Goal: Task Accomplishment & Management: Complete application form

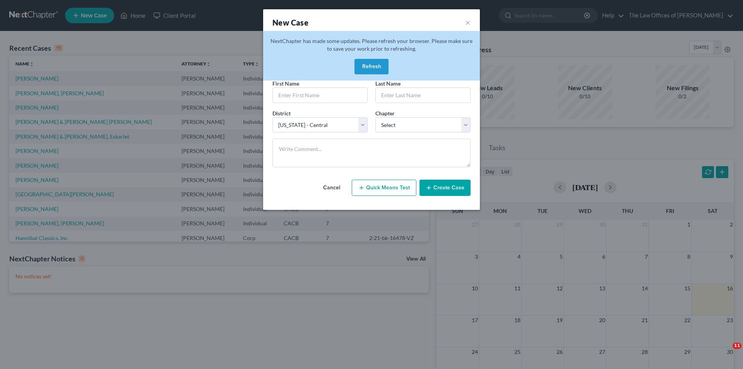
select select "7"
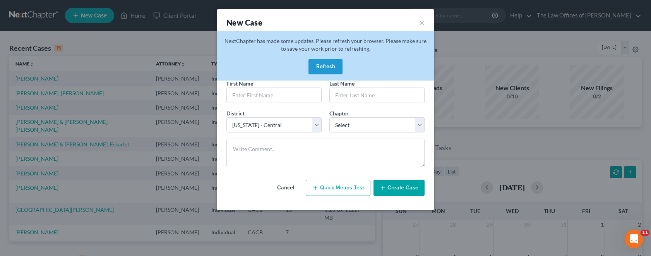
click at [325, 67] on button "Refresh" at bounding box center [325, 66] width 34 height 15
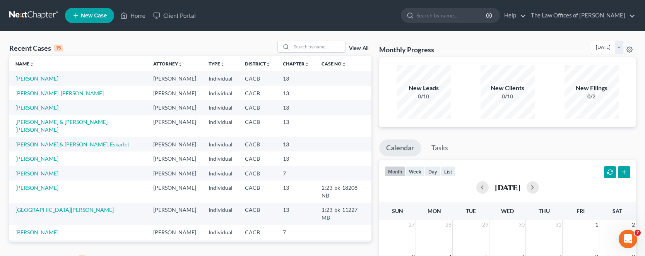
click at [90, 18] on span "New Case" at bounding box center [94, 16] width 26 height 6
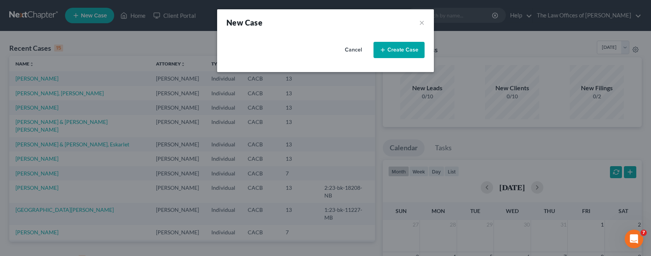
select select "7"
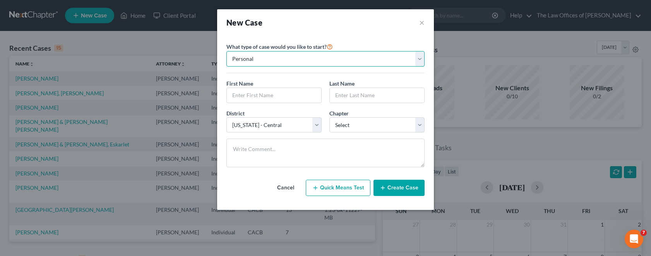
click at [284, 62] on select "Personal Business" at bounding box center [325, 58] width 198 height 15
click at [226, 51] on select "Personal Business" at bounding box center [325, 58] width 198 height 15
click at [278, 62] on select "Personal Business" at bounding box center [325, 58] width 198 height 15
select select "0"
click at [226, 51] on select "Personal Business" at bounding box center [325, 58] width 198 height 15
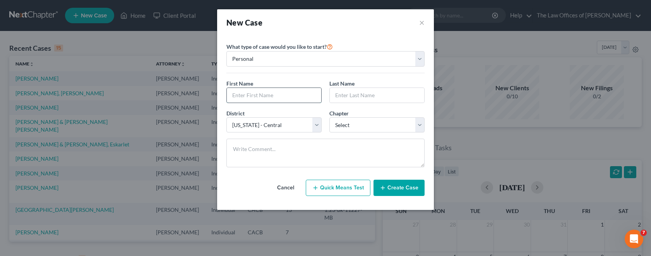
click at [267, 94] on input "text" at bounding box center [274, 95] width 94 height 15
type input "Peer"
type input "Lavi"
click at [395, 185] on button "Create Case" at bounding box center [398, 188] width 51 height 16
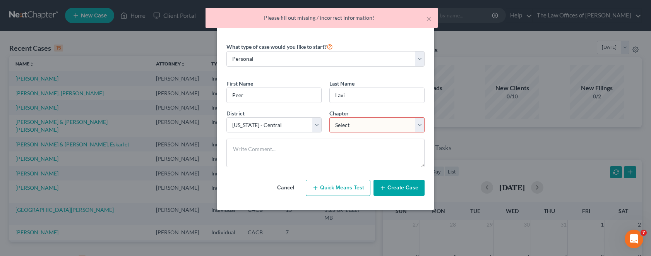
click at [379, 132] on select "Select 7 11 12 13" at bounding box center [376, 124] width 95 height 15
select select "0"
click at [329, 117] on select "Select 7 11 12 13" at bounding box center [376, 124] width 95 height 15
click at [393, 184] on button "Create Case" at bounding box center [398, 188] width 51 height 16
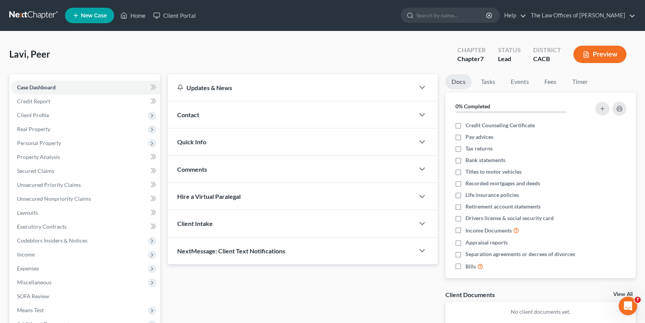
click at [204, 116] on div "Contact" at bounding box center [291, 114] width 246 height 27
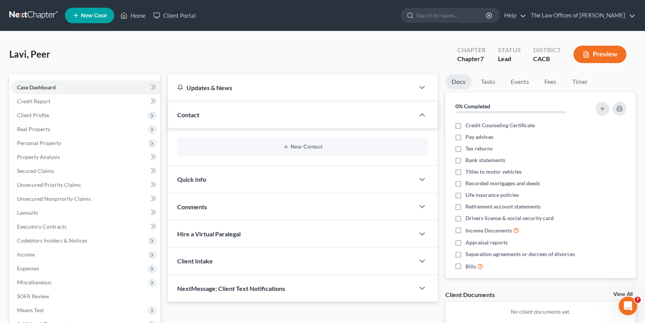
click at [234, 178] on div "Quick Info" at bounding box center [291, 179] width 246 height 27
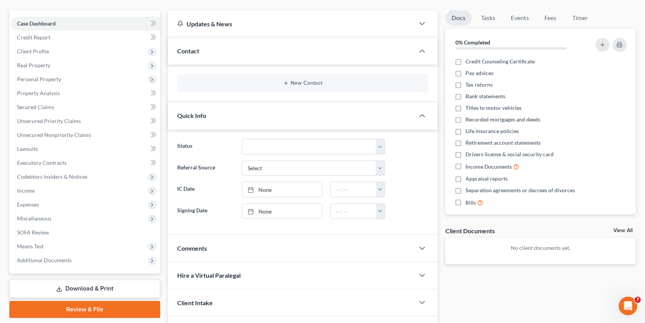
scroll to position [77, 0]
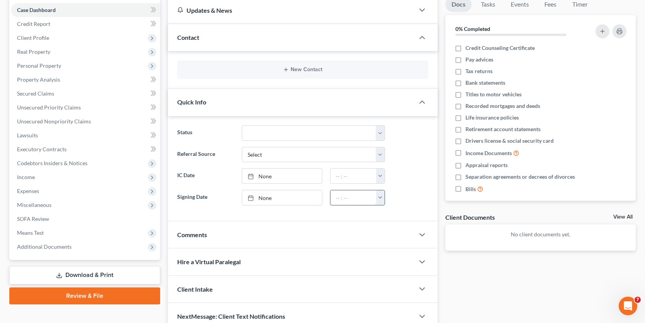
click at [334, 200] on input "text" at bounding box center [353, 197] width 46 height 15
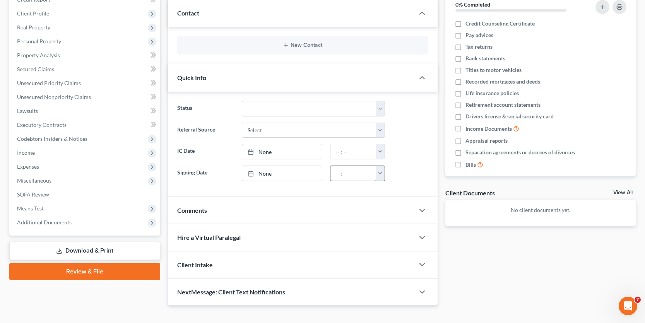
scroll to position [114, 0]
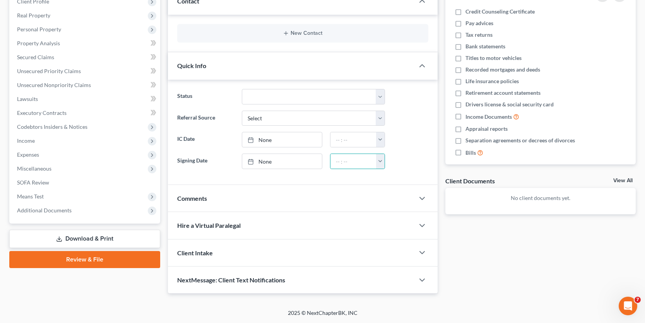
click at [210, 201] on div "Comments" at bounding box center [291, 198] width 246 height 27
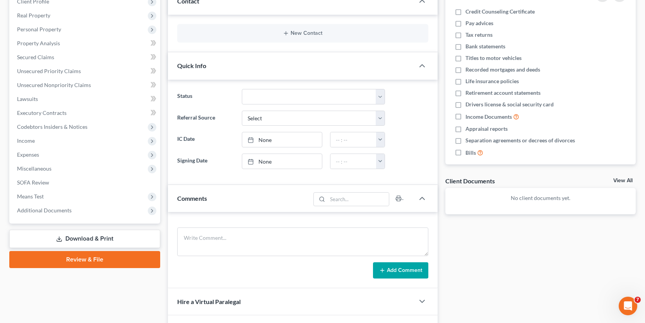
click at [210, 201] on div "Comments" at bounding box center [239, 198] width 142 height 27
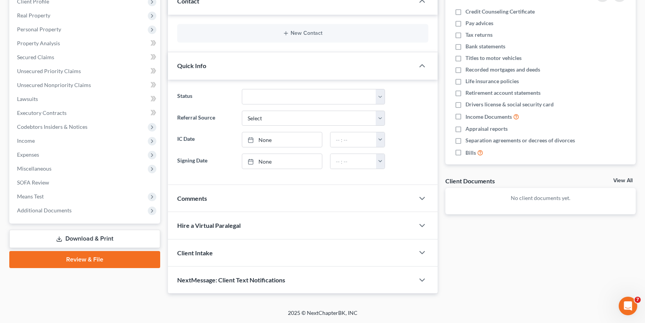
click at [205, 255] on span "Client Intake" at bounding box center [195, 252] width 36 height 7
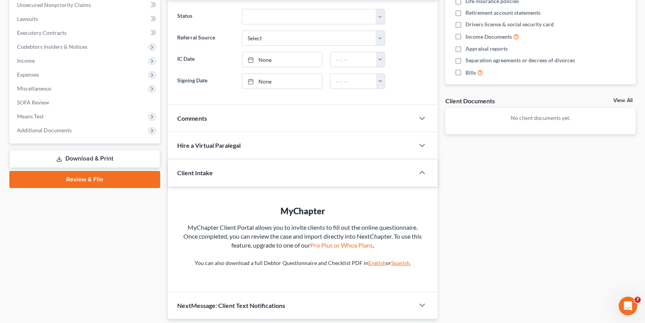
scroll to position [219, 0]
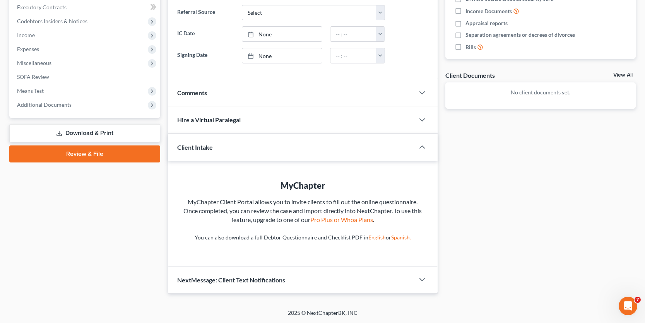
click at [198, 146] on span "Client Intake" at bounding box center [195, 147] width 36 height 7
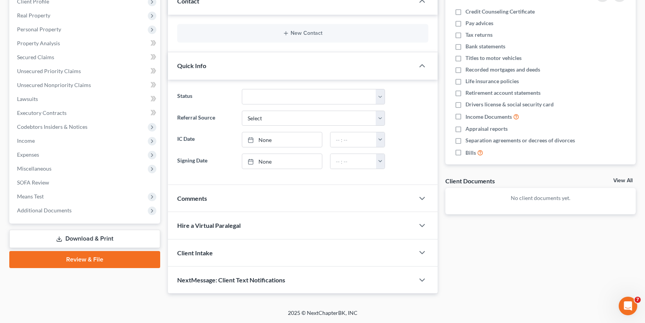
click at [232, 255] on span "NextMessage: Client Text Notifications" at bounding box center [231, 279] width 108 height 7
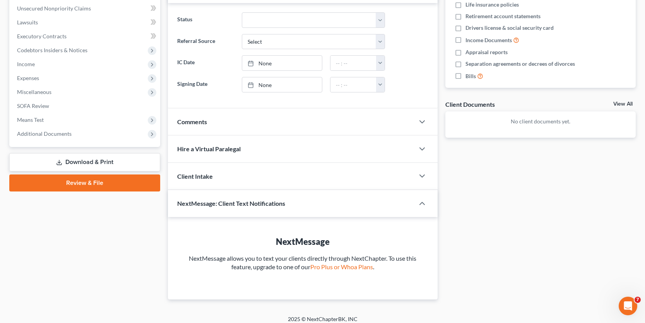
scroll to position [197, 0]
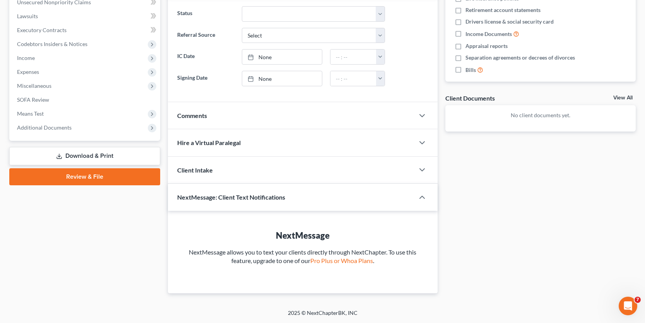
click at [232, 200] on span "NextMessage: Client Text Notifications" at bounding box center [231, 196] width 108 height 7
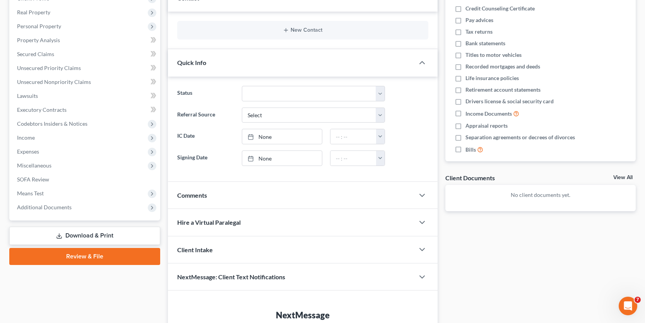
scroll to position [114, 0]
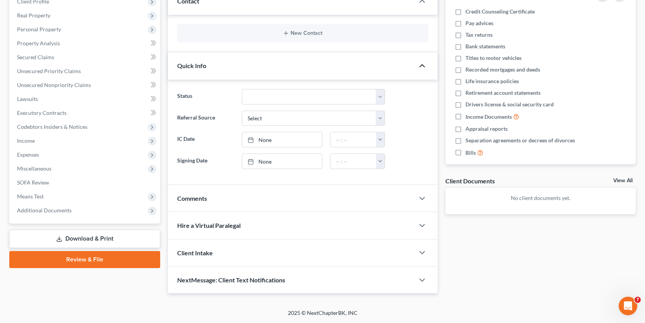
click at [418, 66] on icon "button" at bounding box center [421, 65] width 9 height 9
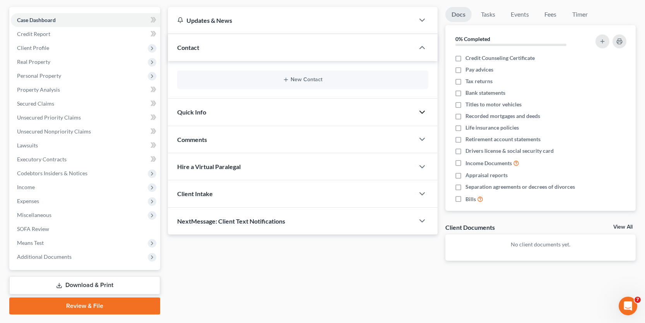
scroll to position [11, 0]
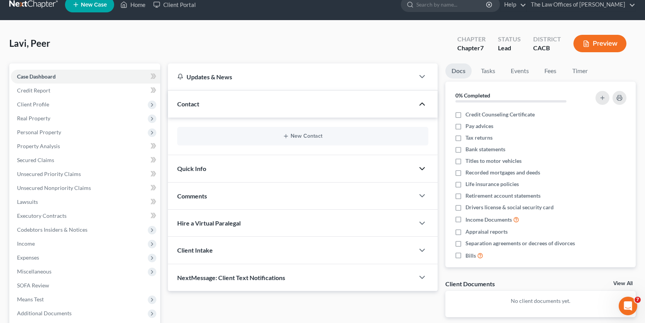
click at [421, 101] on icon "button" at bounding box center [421, 103] width 9 height 9
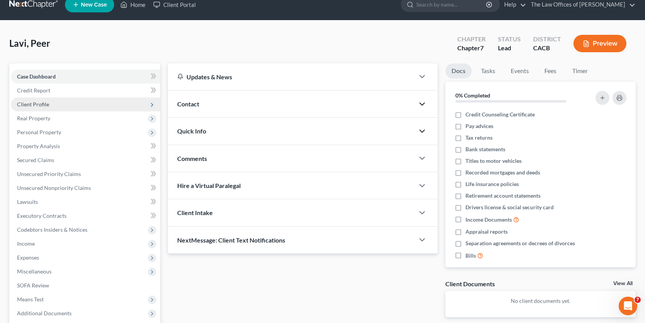
click at [49, 103] on span "Client Profile" at bounding box center [85, 105] width 149 height 14
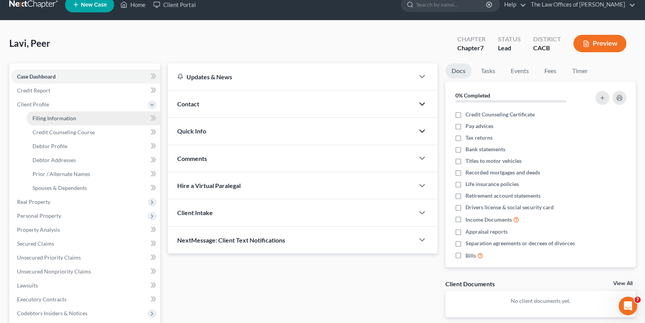
click at [59, 119] on span "Filing Information" at bounding box center [55, 118] width 44 height 7
select select "1"
select select "0"
select select "7"
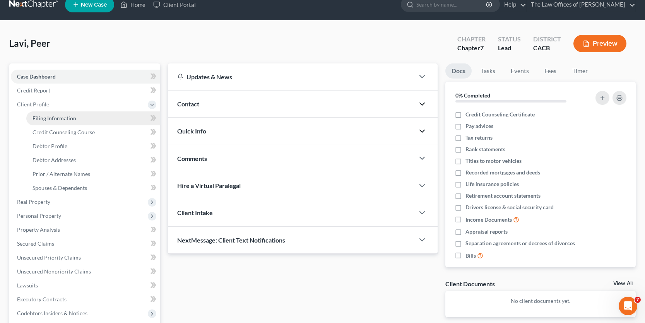
select select "4"
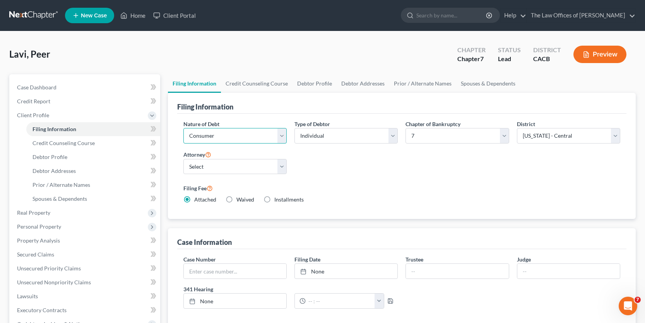
click at [281, 141] on select "Select Business Consumer Other" at bounding box center [234, 135] width 103 height 15
select select "0"
click at [183, 128] on select "Select Business Consumer Other" at bounding box center [234, 135] width 103 height 15
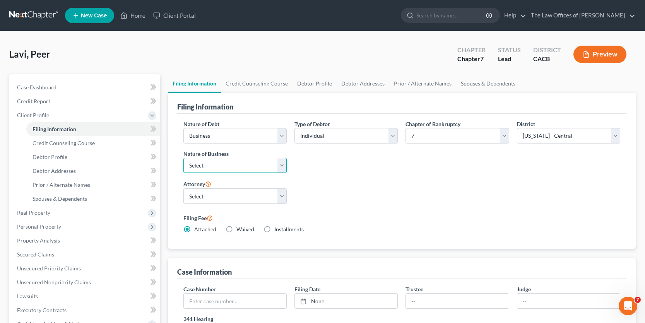
click at [284, 166] on select "Select Clearing Bank Commodity Broker Health Care Business Other Railroad Singl…" at bounding box center [234, 165] width 103 height 15
select select "3"
click at [183, 158] on select "Select Clearing Bank Commodity Broker Health Care Business Other Railroad Singl…" at bounding box center [234, 165] width 103 height 15
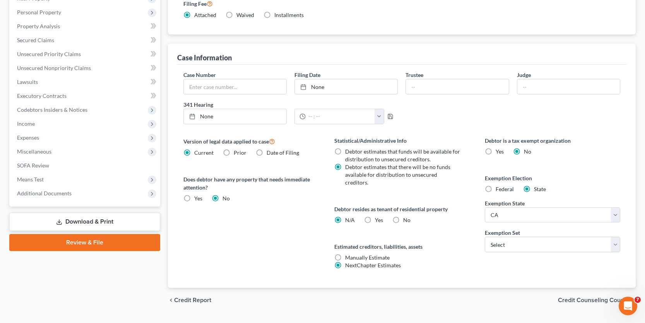
scroll to position [226, 0]
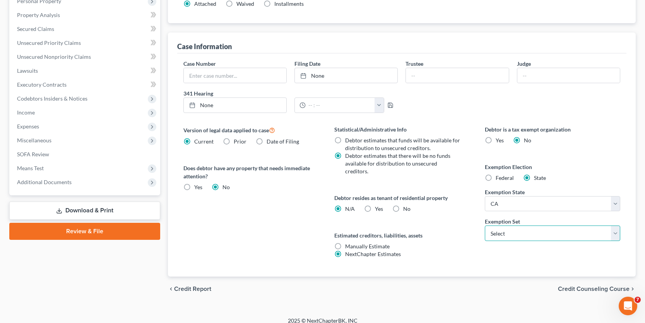
click at [498, 229] on select "Select 703 704" at bounding box center [552, 233] width 135 height 15
select select "0"
click at [485, 226] on select "Select 703 704" at bounding box center [552, 233] width 135 height 15
drag, startPoint x: 565, startPoint y: 279, endPoint x: 546, endPoint y: 269, distance: 21.5
click at [565, 255] on span "Credit Counseling Course" at bounding box center [594, 289] width 72 height 6
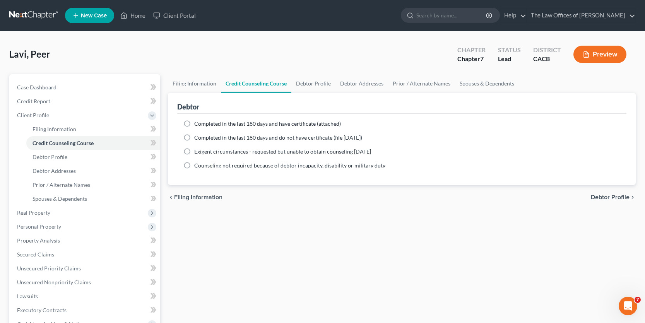
click at [261, 127] on label "Completed in the last 180 days and have certificate (attached)" at bounding box center [267, 124] width 147 height 8
click at [202, 125] on input "Completed in the last 180 days and have certificate (attached)" at bounding box center [199, 122] width 5 height 5
radio input "true"
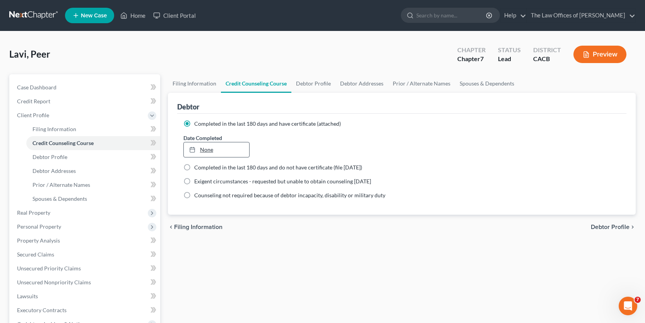
click at [209, 151] on link "None" at bounding box center [217, 149] width 66 height 15
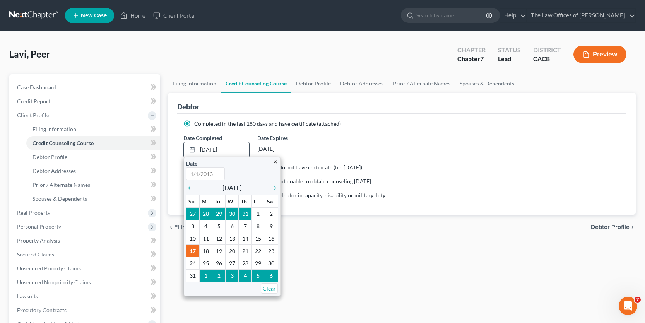
type input "8/17/2025"
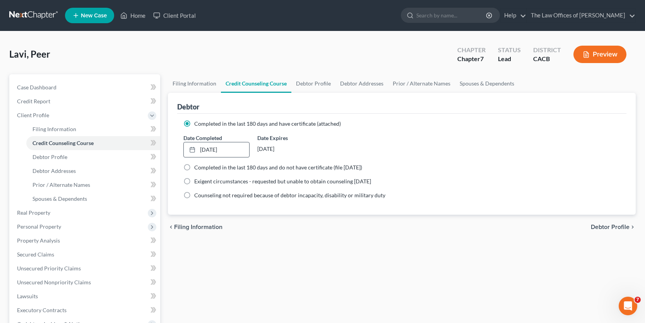
click at [614, 228] on span "Debtor Profile" at bounding box center [610, 227] width 39 height 6
select select "0"
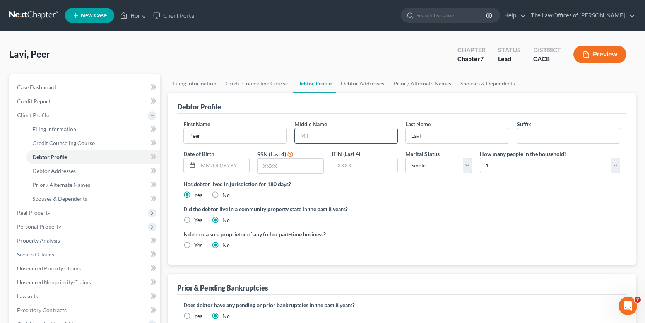
click at [321, 138] on input "text" at bounding box center [346, 135] width 103 height 15
click at [435, 214] on div "Did the debtor live in a community property state in the past 8 years? Yes No" at bounding box center [401, 214] width 437 height 19
click at [320, 132] on input "text" at bounding box center [346, 135] width 103 height 15
type input "M"
